Goal: Information Seeking & Learning: Learn about a topic

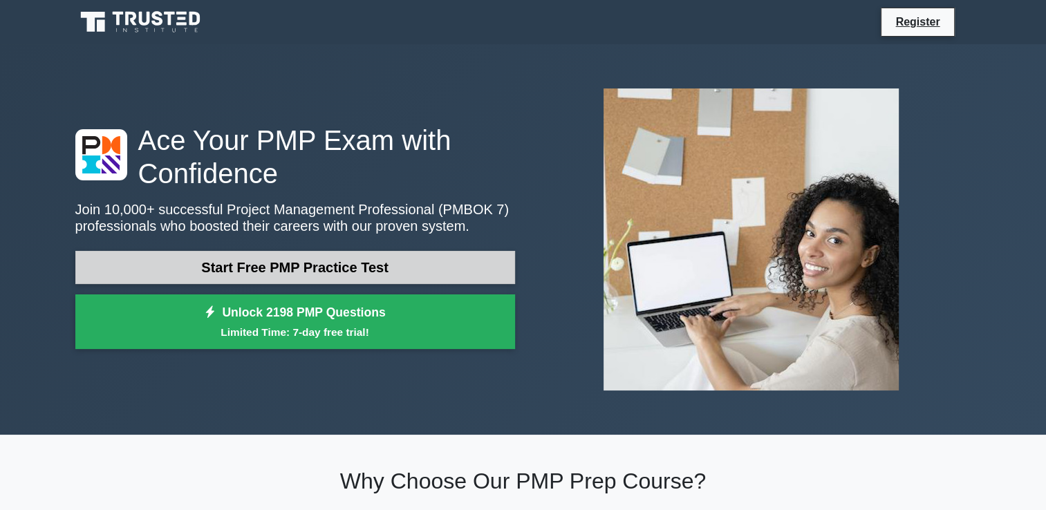
click at [280, 266] on link "Start Free PMP Practice Test" at bounding box center [294, 267] width 439 height 33
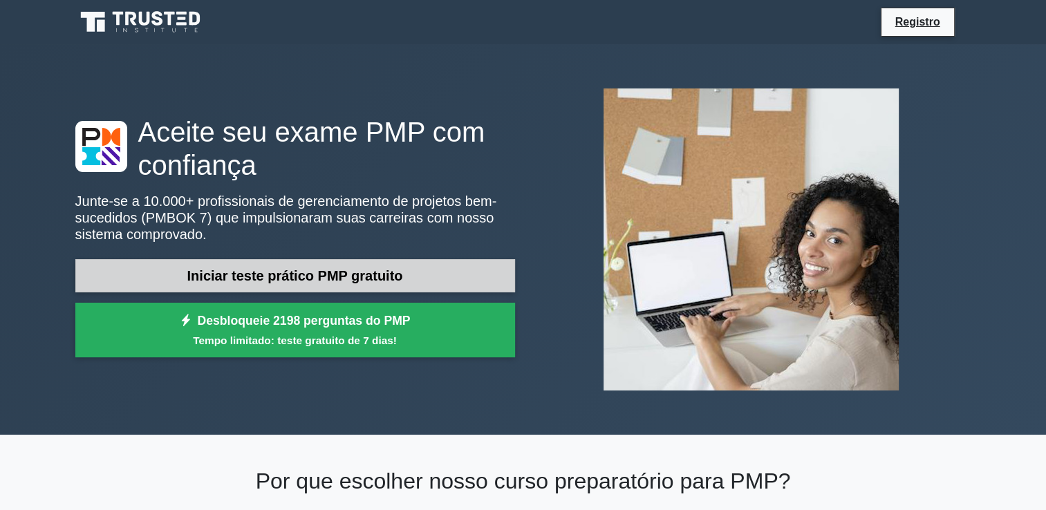
click at [337, 265] on link "Iniciar teste prático PMP gratuito" at bounding box center [294, 275] width 439 height 33
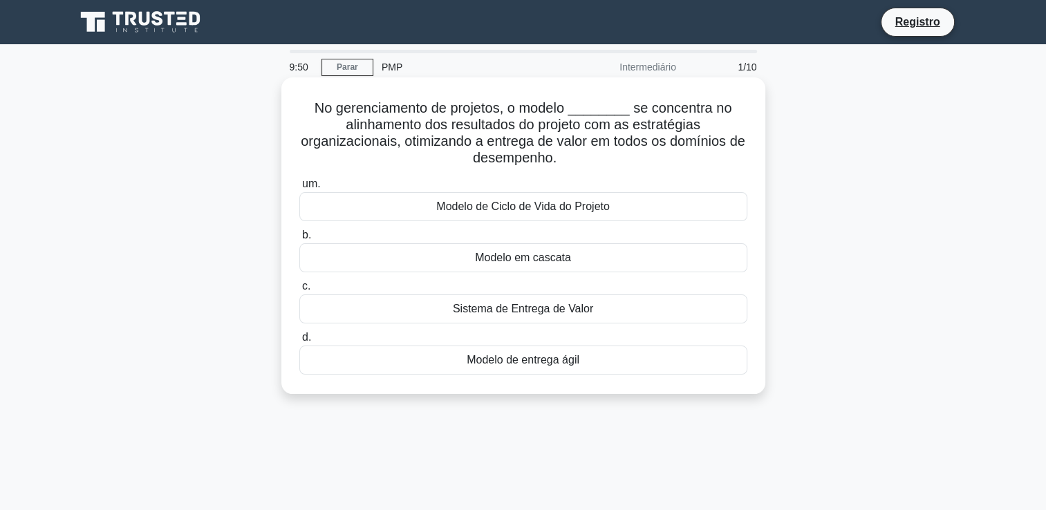
click at [436, 257] on div "Modelo em cascata" at bounding box center [523, 257] width 448 height 29
click at [299, 240] on input "b. Modelo em cascata" at bounding box center [299, 235] width 0 height 9
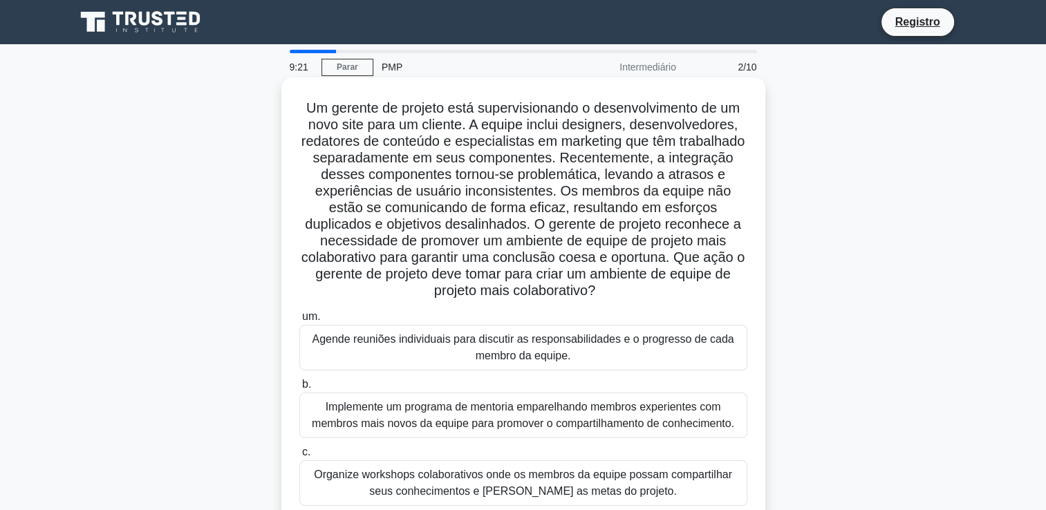
scroll to position [138, 0]
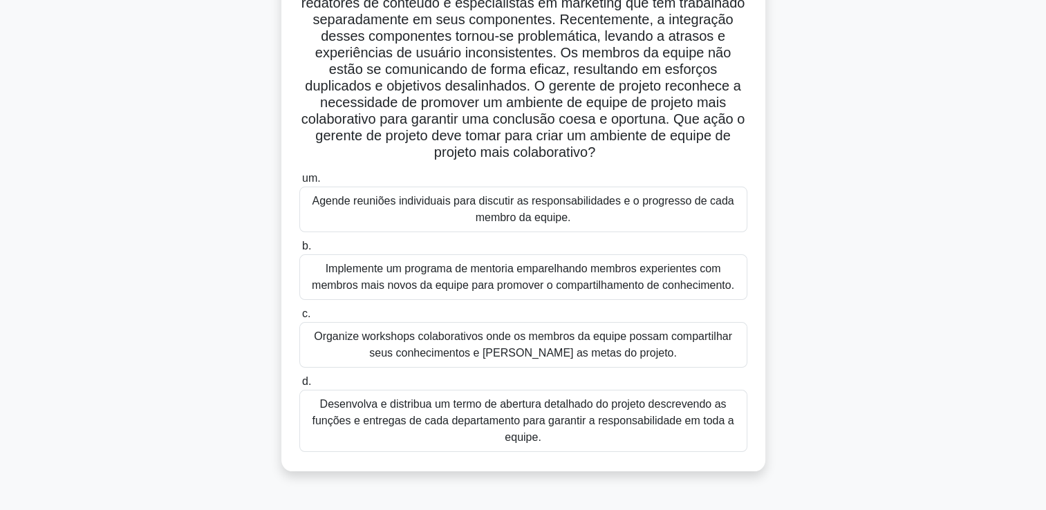
click at [545, 418] on div "Desenvolva e distribua um termo de abertura detalhado do projeto descrevendo as…" at bounding box center [523, 421] width 448 height 62
click at [299, 386] on input "d. Desenvolva e distribua um termo de abertura detalhado do projeto descrevendo…" at bounding box center [299, 381] width 0 height 9
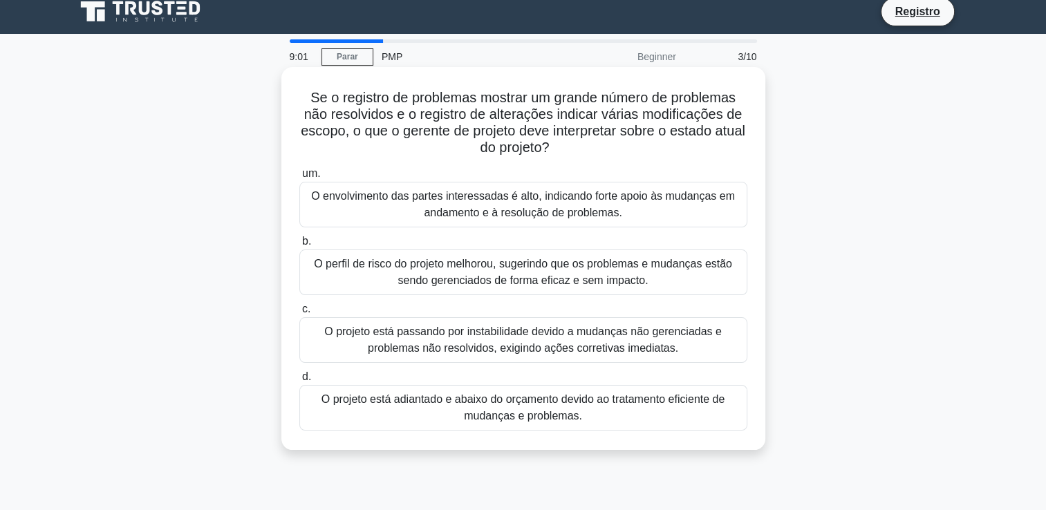
scroll to position [0, 0]
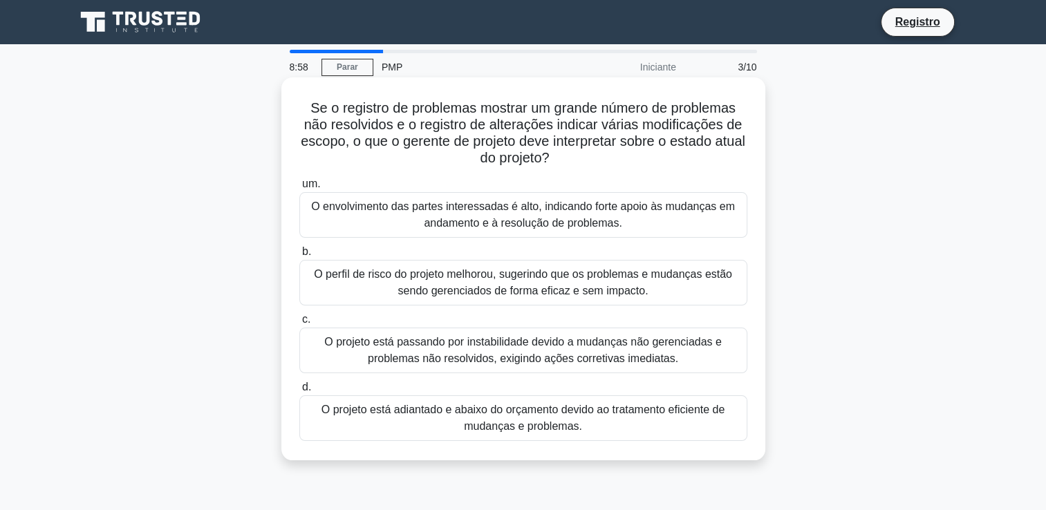
click at [503, 231] on div "O envolvimento das partes interessadas é alto, indicando forte apoio às mudança…" at bounding box center [523, 215] width 448 height 46
click at [299, 189] on input "um. O envolvimento das partes interessadas é alto, indicando forte apoio às mud…" at bounding box center [299, 184] width 0 height 9
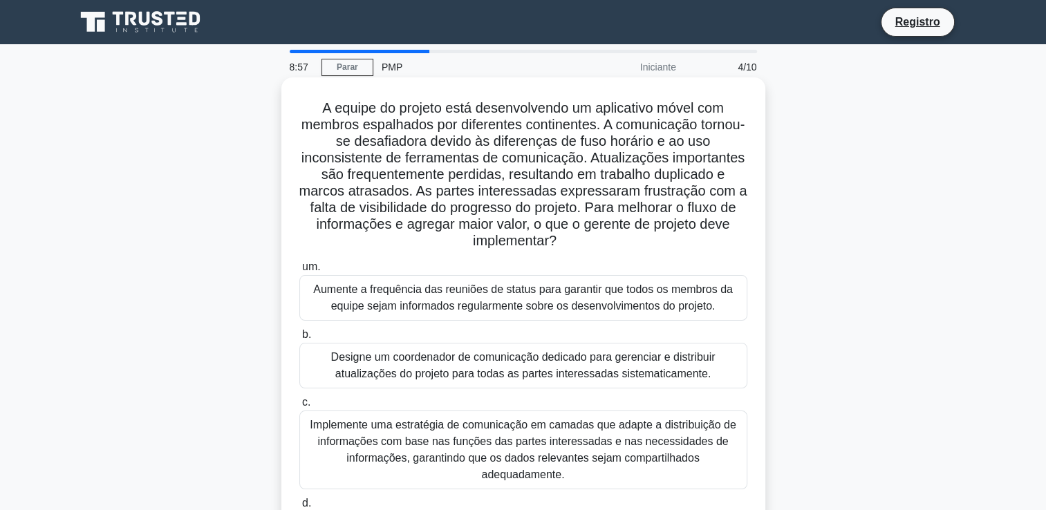
click at [499, 294] on div "Aumente a frequência das reuniões de status para garantir que todos os membros …" at bounding box center [523, 298] width 448 height 46
click at [299, 272] on input "um. Aumente a frequência das reuniões de status para garantir que todos os memb…" at bounding box center [299, 267] width 0 height 9
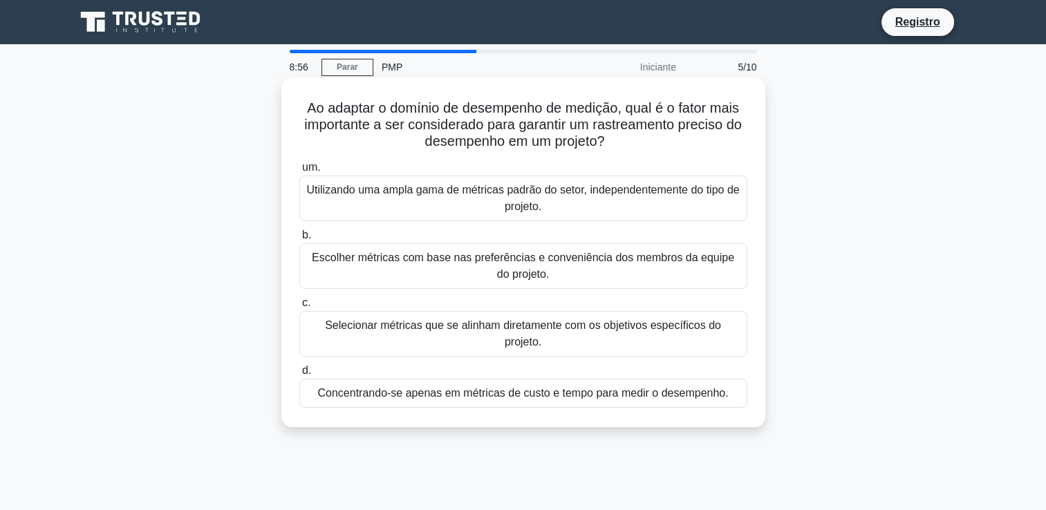
click at [518, 209] on div "Utilizando uma ampla gama de métricas padrão do setor, independentemente do tip…" at bounding box center [523, 199] width 448 height 46
click at [299, 172] on input "um. Utilizando uma ampla gama de métricas padrão do setor, independentemente do…" at bounding box center [299, 167] width 0 height 9
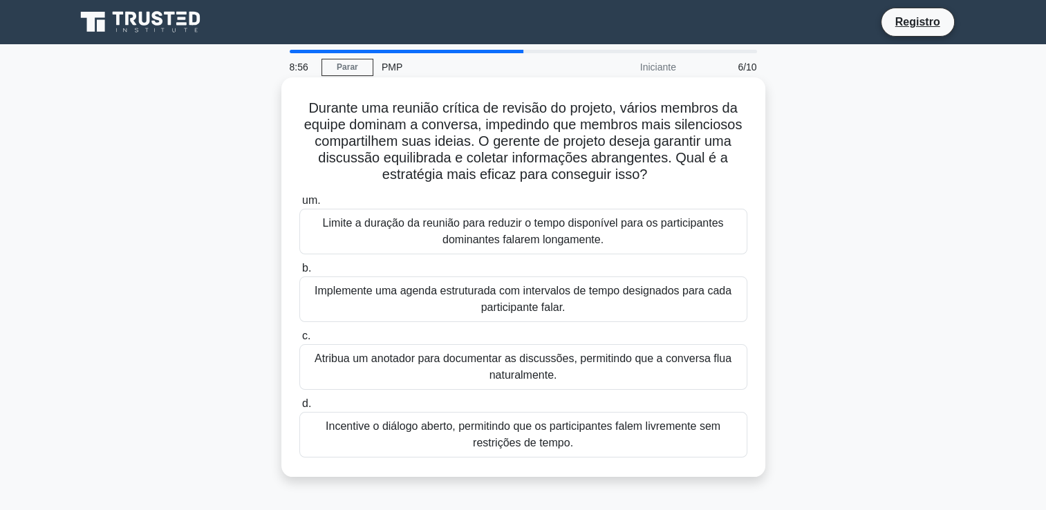
click at [539, 227] on div "Limite a duração da reunião para reduzir o tempo disponível para os participant…" at bounding box center [523, 232] width 448 height 46
click at [299, 205] on input "um. Limite a duração da reunião para reduzir o tempo disponível para os partici…" at bounding box center [299, 200] width 0 height 9
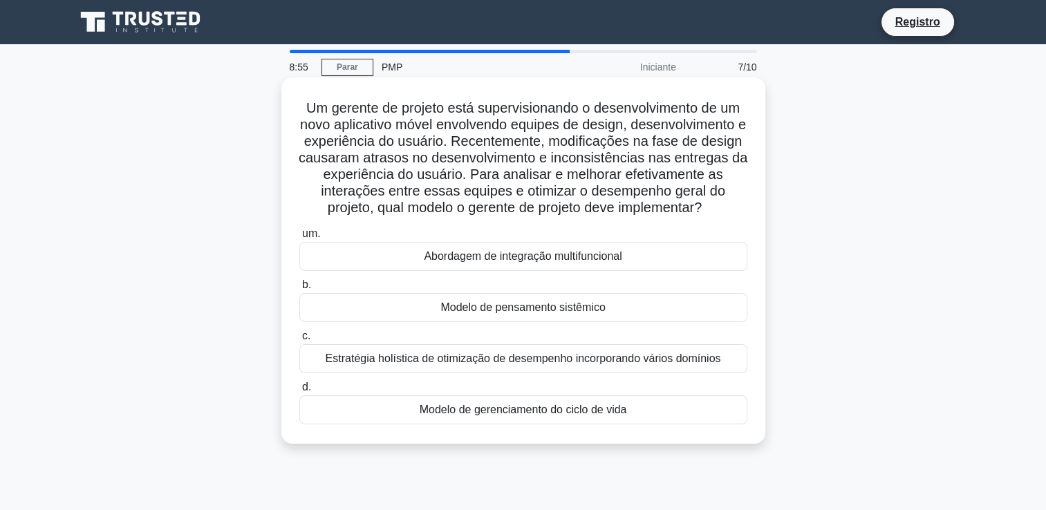
click at [528, 264] on div "Abordagem de integração multifuncional" at bounding box center [523, 256] width 448 height 29
click at [299, 238] on input "um. Abordagem de integração multifuncional" at bounding box center [299, 233] width 0 height 9
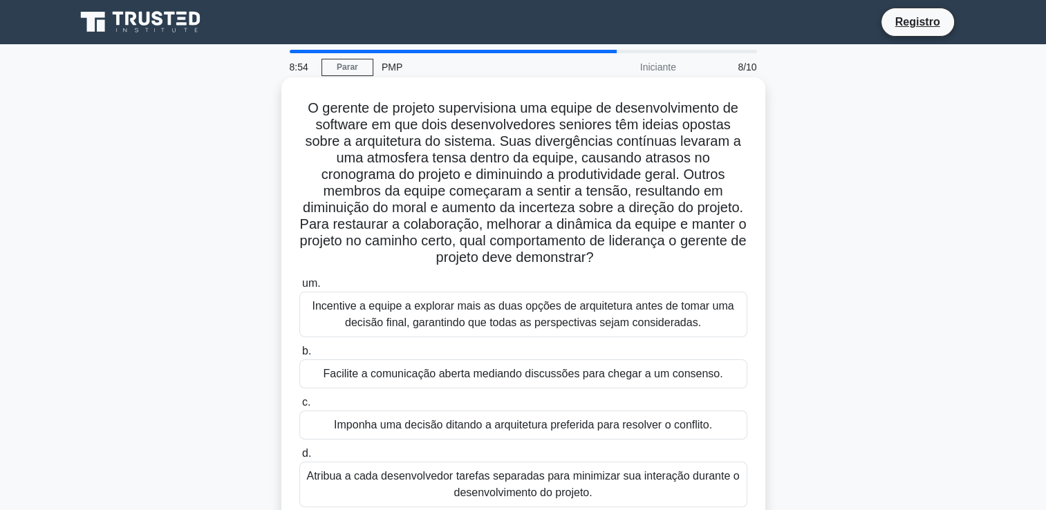
click at [535, 303] on div "Incentive a equipe a explorar mais as duas opções de arquitetura antes de tomar…" at bounding box center [523, 315] width 448 height 46
click at [299, 288] on input "um. Incentive a equipe a explorar mais as duas opções de arquitetura antes de t…" at bounding box center [299, 283] width 0 height 9
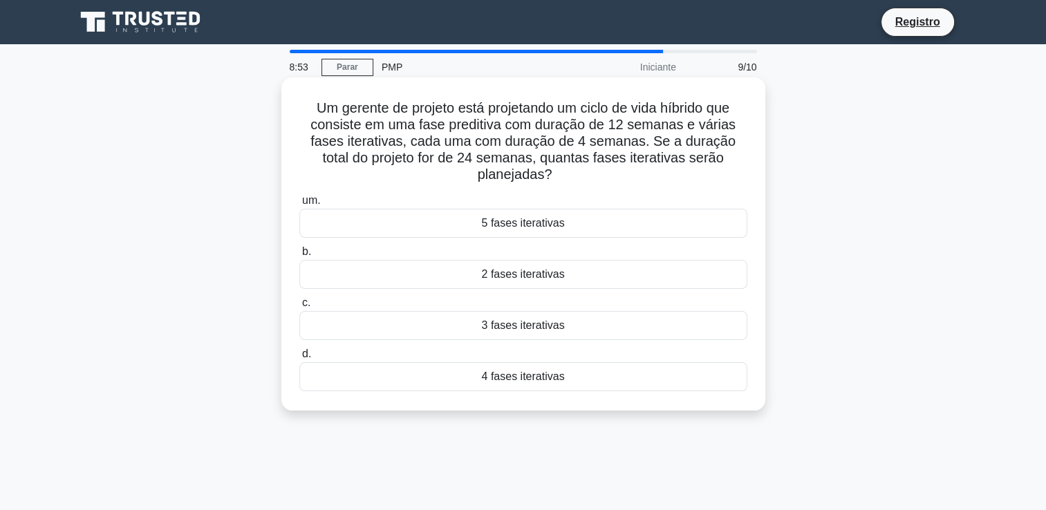
click at [561, 230] on div "5 fases iterativas" at bounding box center [523, 223] width 448 height 29
click at [299, 205] on input "um. 5 fases iterativas" at bounding box center [299, 200] width 0 height 9
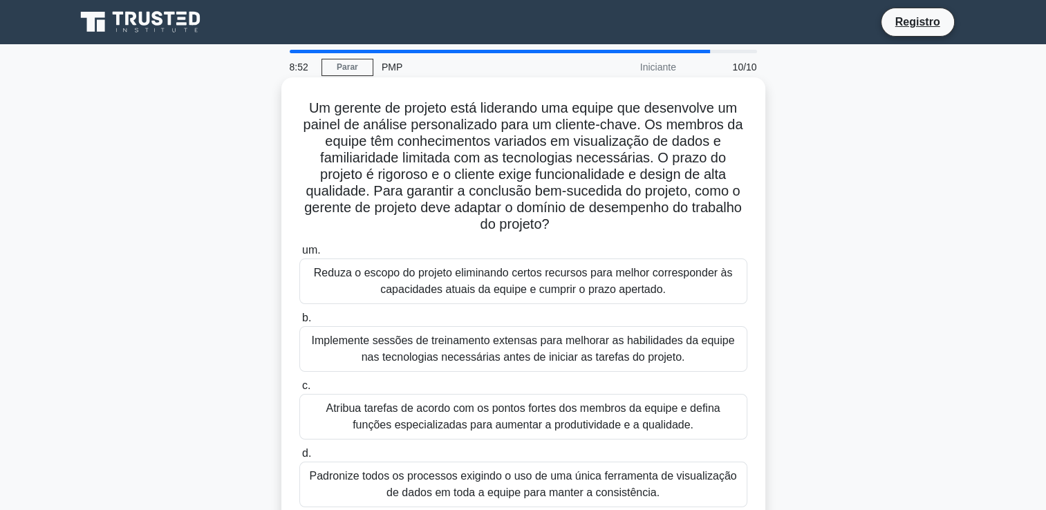
click at [558, 269] on div "Reduza o escopo do projeto eliminando certos recursos para melhor corresponder …" at bounding box center [523, 281] width 448 height 46
click at [299, 255] on input "um. Reduza o escopo do projeto eliminando certos recursos para melhor correspon…" at bounding box center [299, 250] width 0 height 9
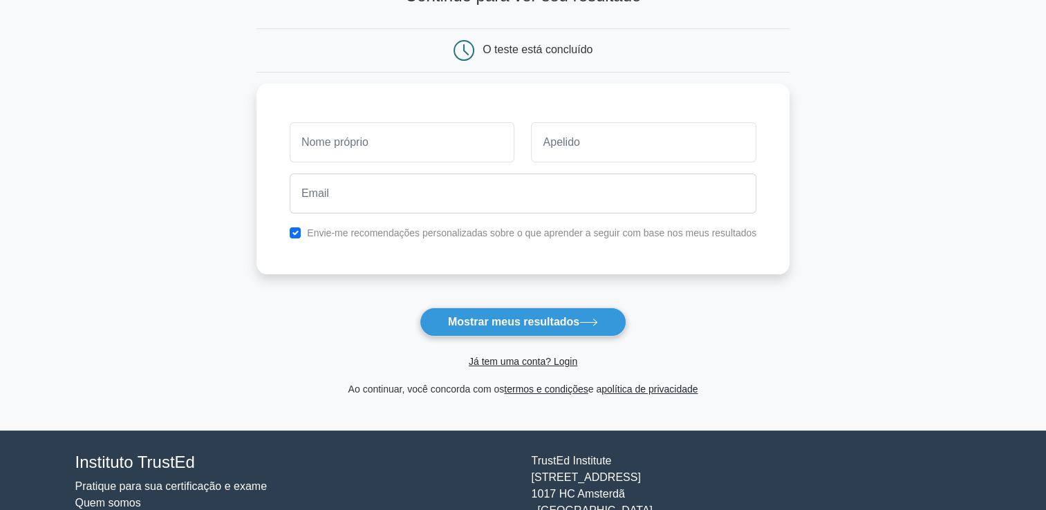
scroll to position [183, 0]
